Goal: Task Accomplishment & Management: Use online tool/utility

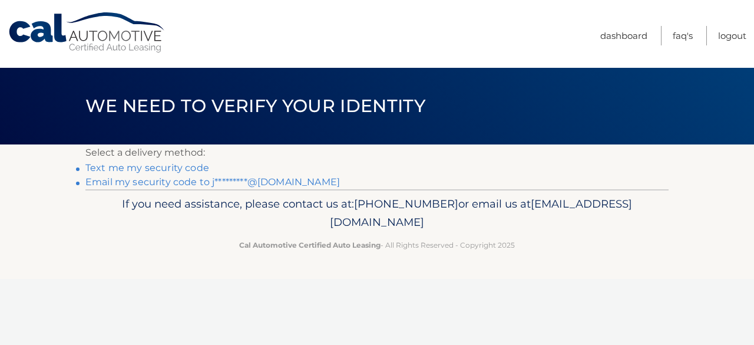
click at [199, 168] on link "Text me my security code" at bounding box center [147, 167] width 124 height 11
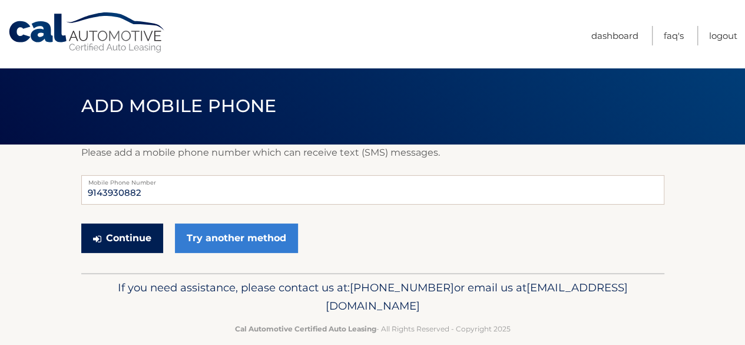
click at [135, 233] on button "Continue" at bounding box center [122, 237] width 82 height 29
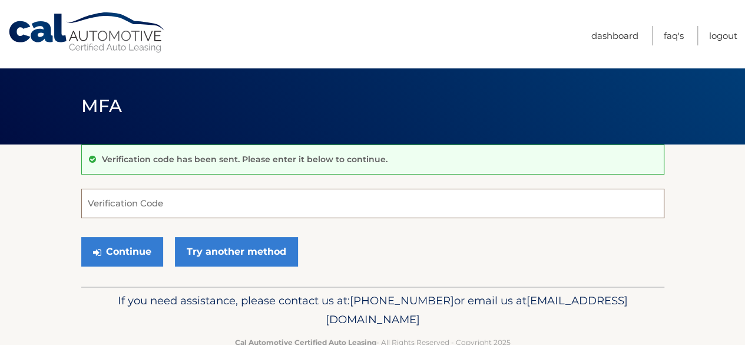
click at [109, 204] on input "Verification Code" at bounding box center [372, 203] width 583 height 29
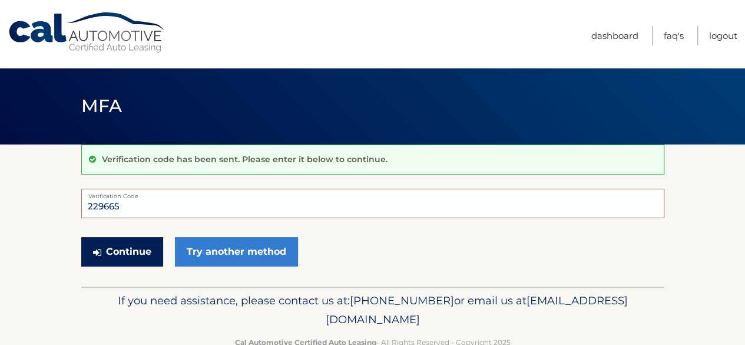
type input "229665"
click at [119, 251] on button "Continue" at bounding box center [122, 251] width 82 height 29
